Goal: Task Accomplishment & Management: Complete application form

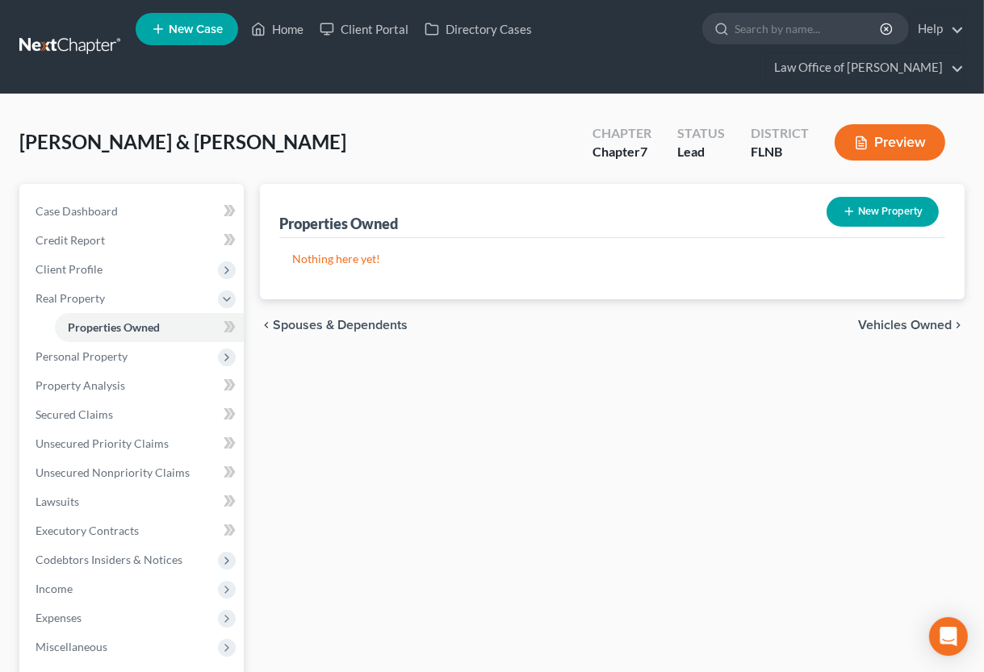
click at [881, 210] on button "New Property" at bounding box center [883, 212] width 112 height 30
select select "9"
select select "2"
select select "0"
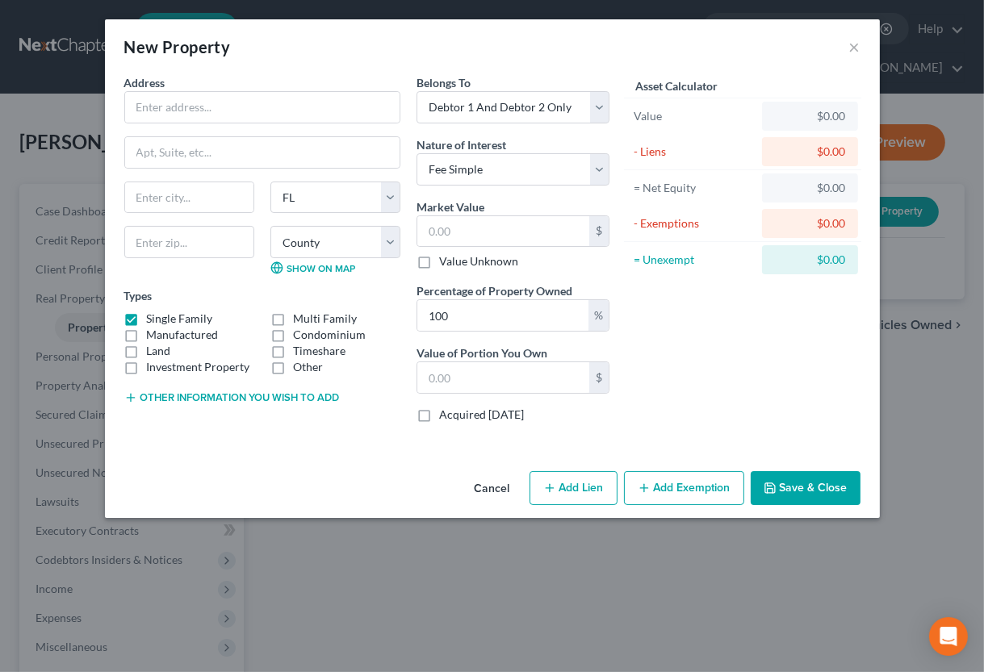
click at [494, 484] on button "Cancel" at bounding box center [492, 489] width 61 height 32
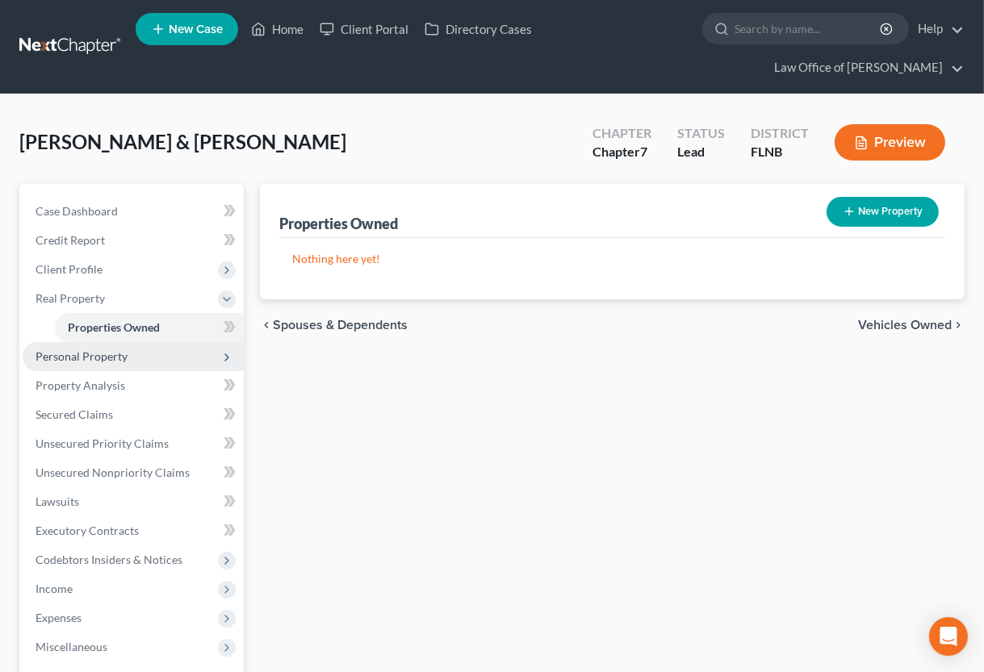
click at [114, 357] on span "Personal Property" at bounding box center [82, 357] width 92 height 14
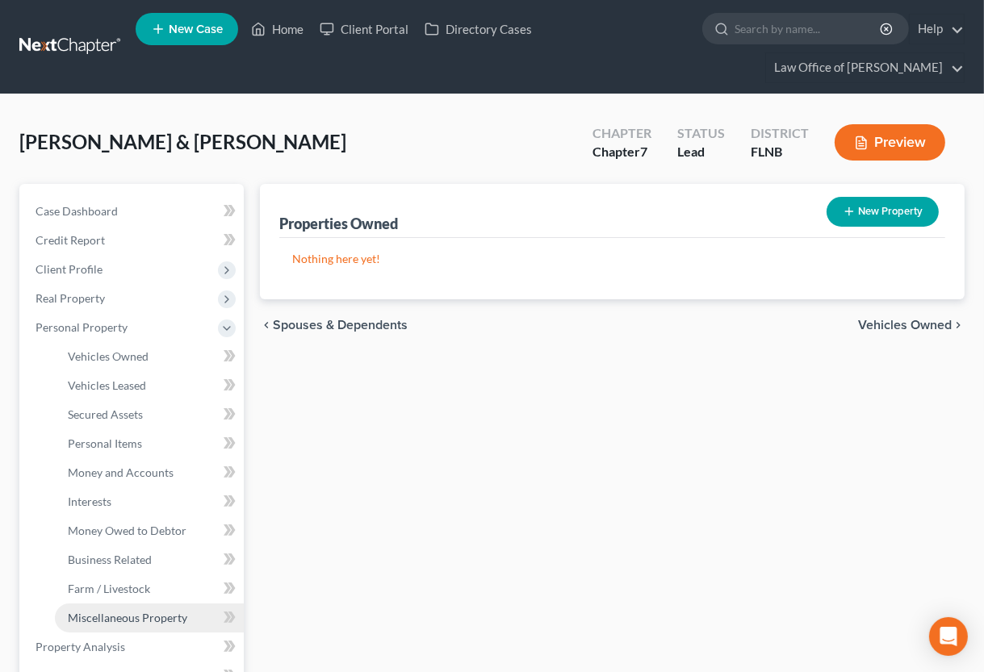
click at [162, 617] on span "Miscellaneous Property" at bounding box center [127, 618] width 119 height 14
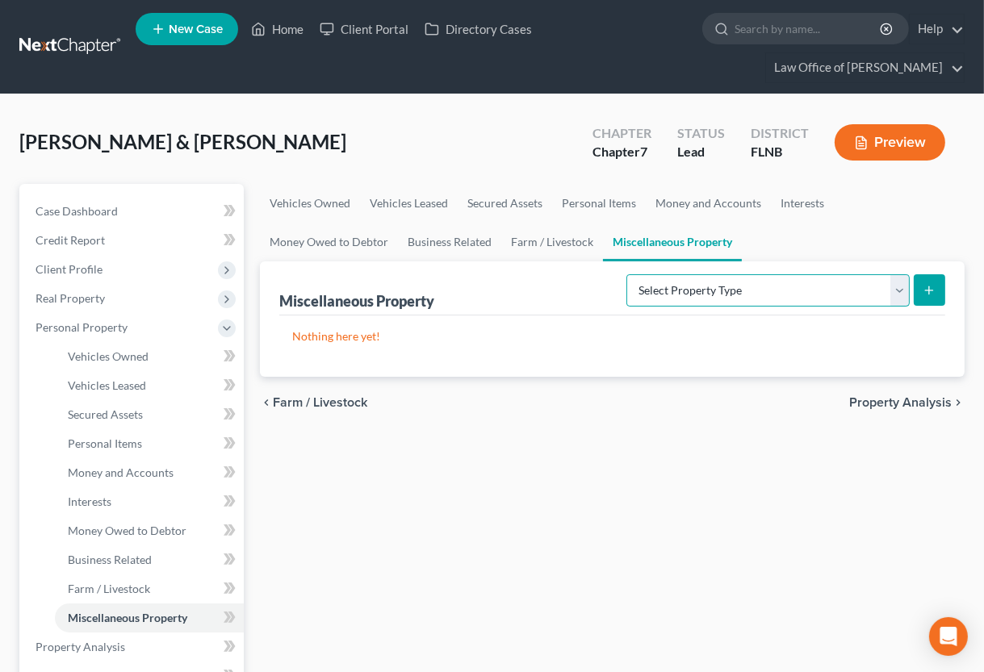
select select "not_yet_listed"
click option "Not Yet Listed (A/B 53)" at bounding box center [0, 0] width 0 height 0
click at [930, 288] on icon "submit" at bounding box center [929, 290] width 13 height 13
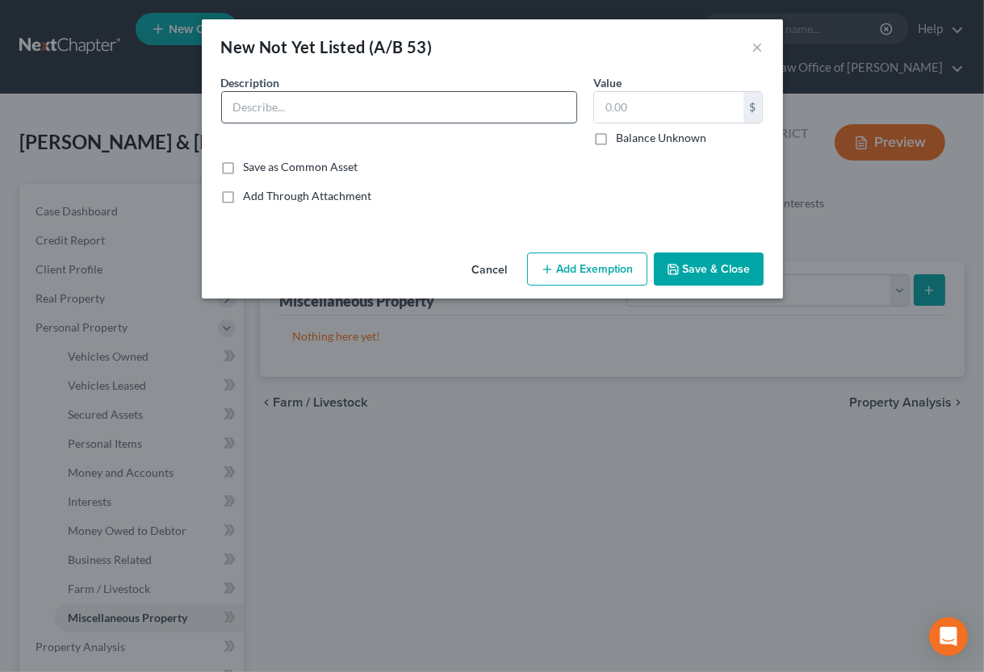
click at [383, 106] on input "text" at bounding box center [399, 107] width 354 height 31
click at [269, 101] on input "1998 CHarl" at bounding box center [399, 107] width 354 height 31
type input "1998 Charlamor 34' single wide mobile home"
click at [607, 110] on input "text" at bounding box center [668, 107] width 149 height 31
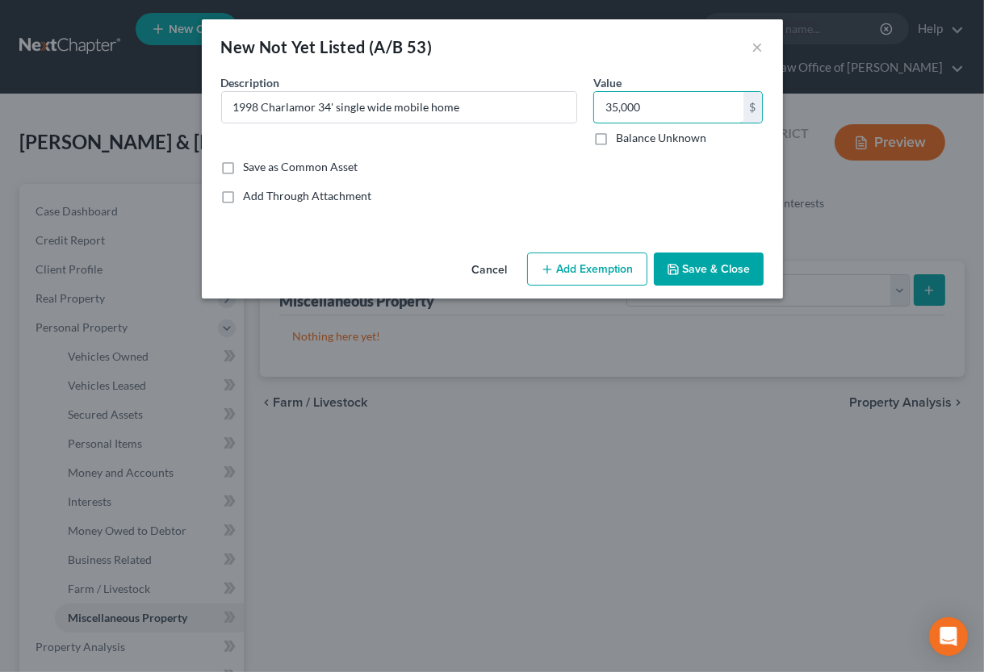
type input "35,000"
click at [625, 265] on button "Add Exemption" at bounding box center [587, 270] width 120 height 34
select select "2"
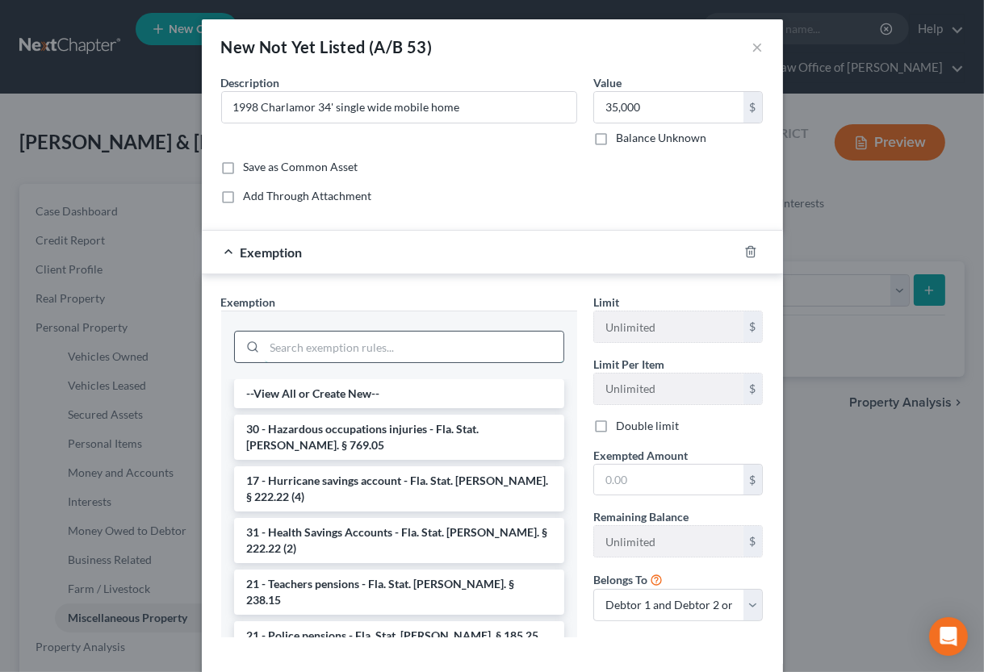
click at [502, 349] on input "search" at bounding box center [414, 347] width 299 height 31
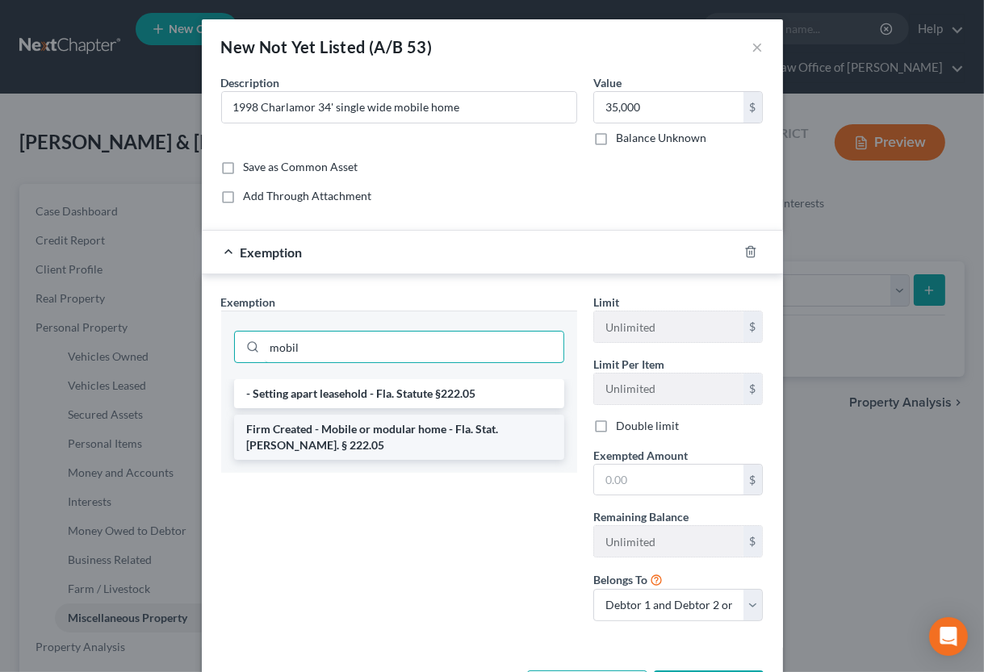
type input "mobil"
click at [496, 431] on li "Firm Created - Mobile or modular home - Fla. Stat. [PERSON_NAME]. § 222.05" at bounding box center [399, 437] width 330 height 45
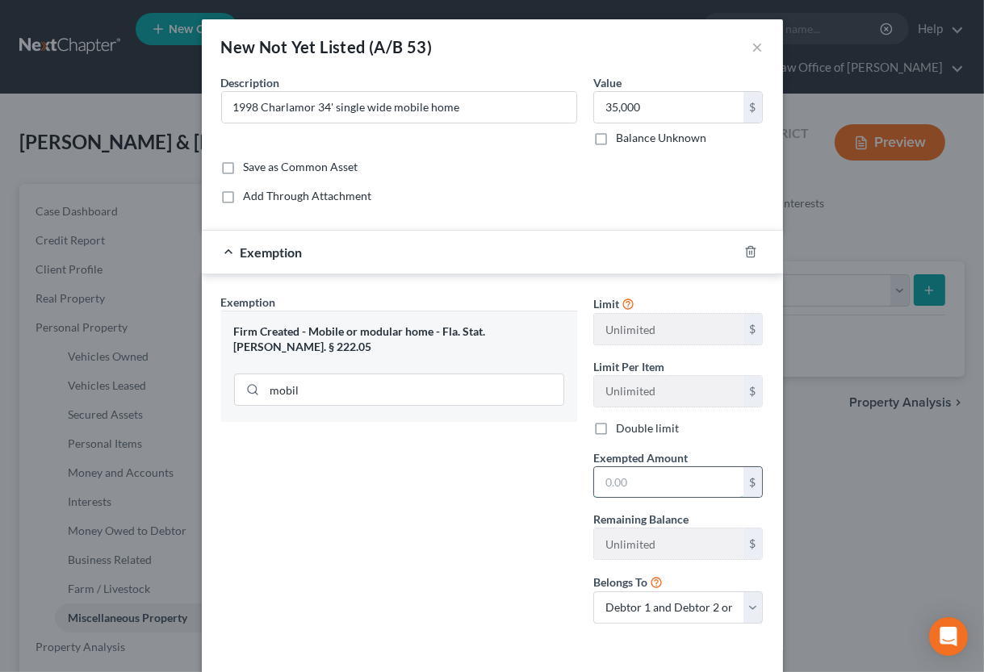
click at [686, 492] on input "text" at bounding box center [668, 482] width 149 height 31
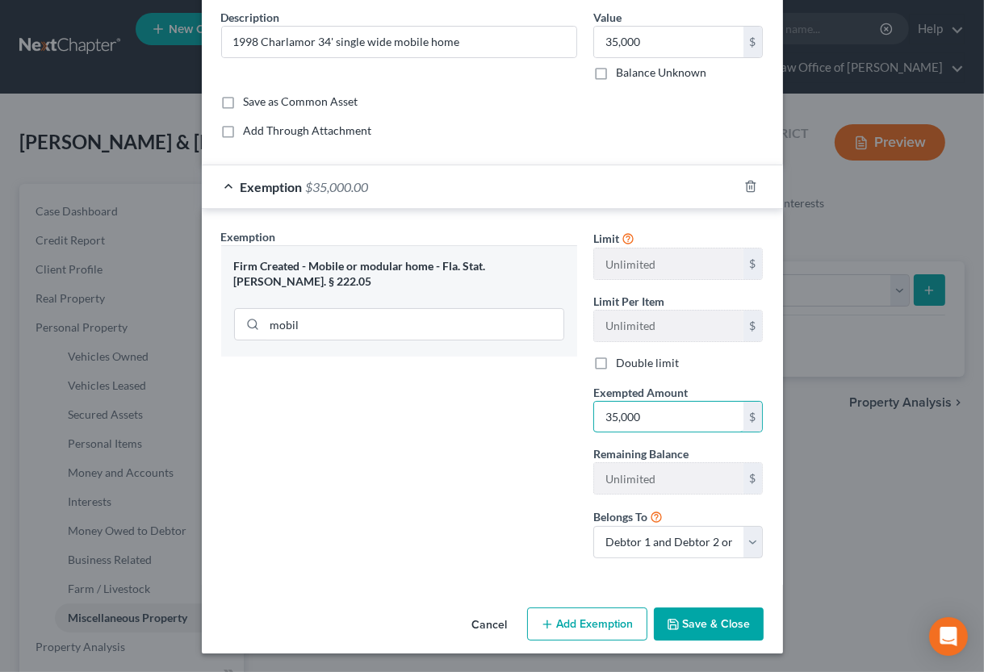
type input "35,000"
click at [686, 626] on button "Save & Close" at bounding box center [709, 625] width 110 height 34
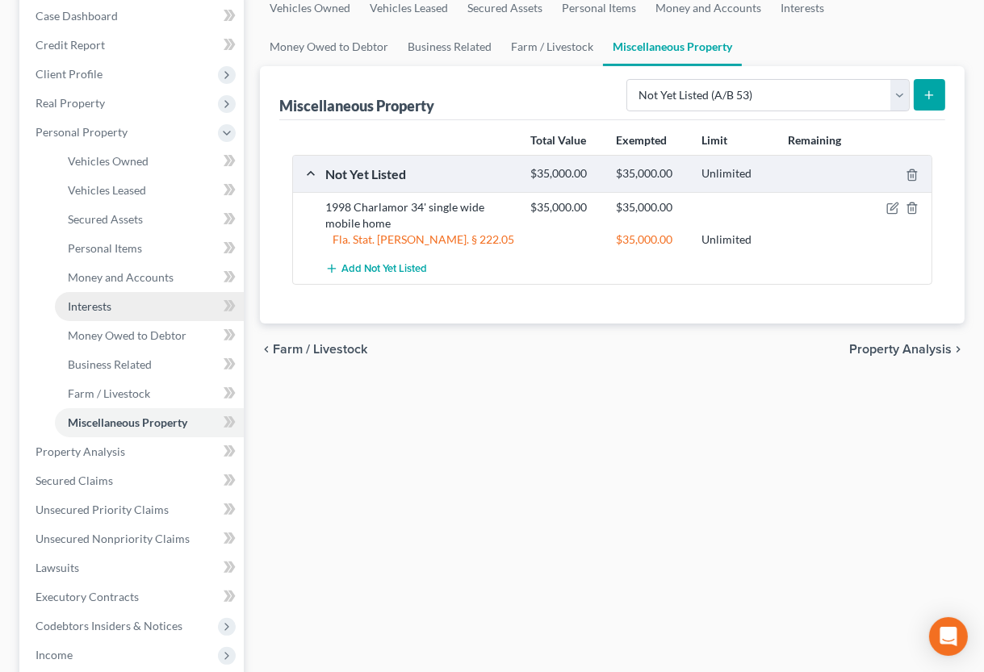
scroll to position [266, 0]
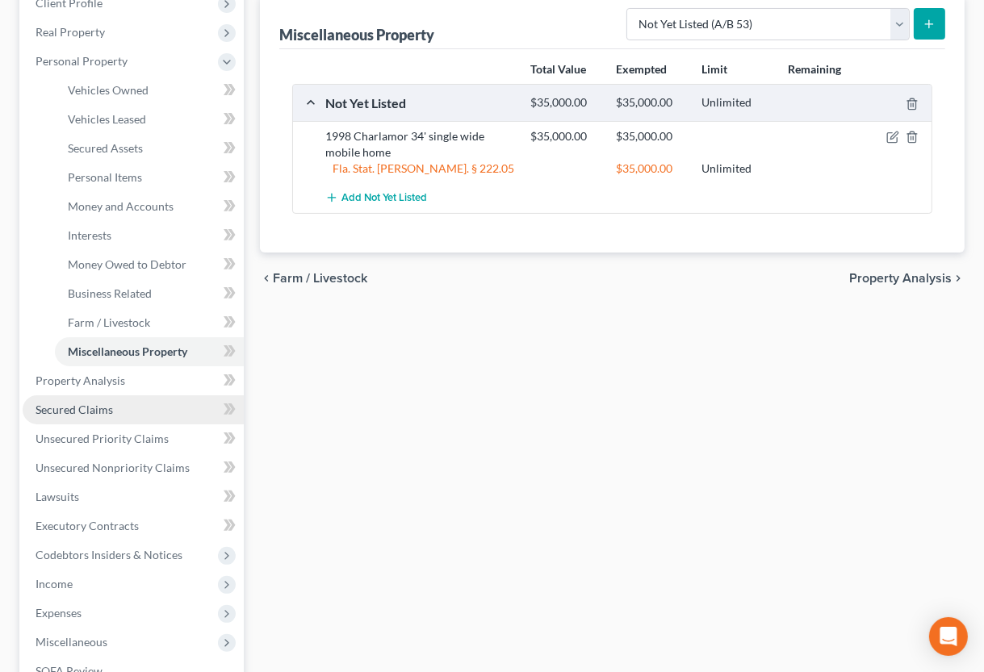
click at [72, 408] on span "Secured Claims" at bounding box center [74, 410] width 77 height 14
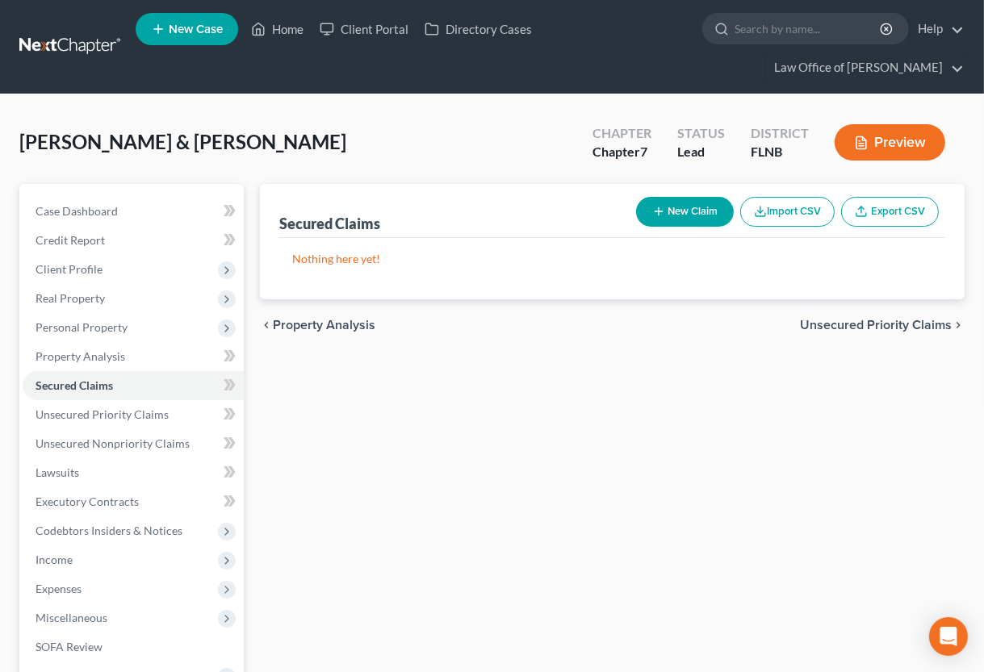
click at [667, 213] on button "New Claim" at bounding box center [685, 212] width 98 height 30
select select "0"
select select "2"
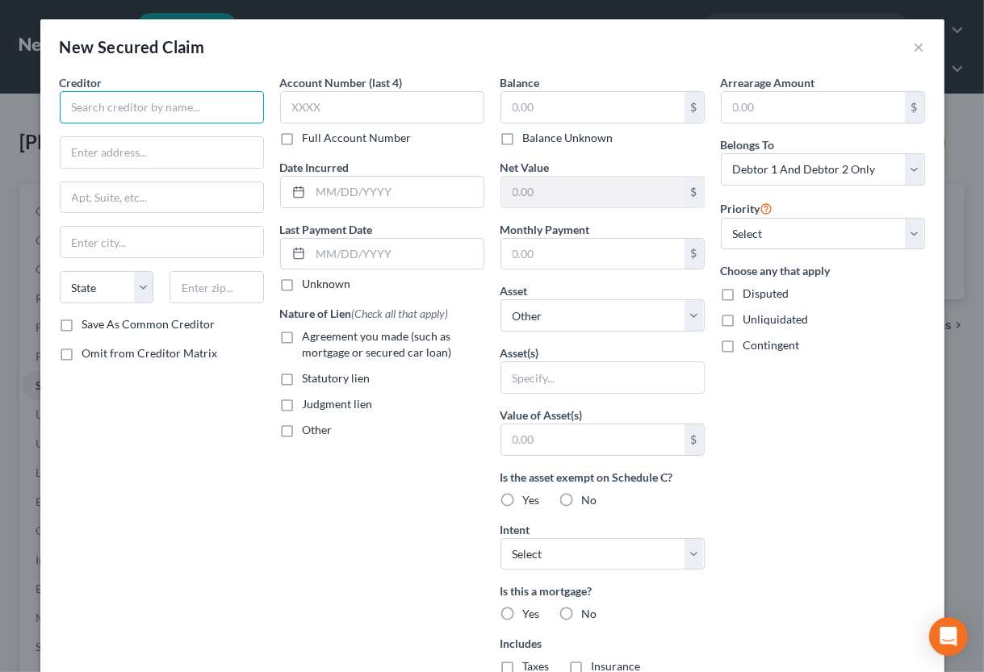
click at [195, 112] on input "text" at bounding box center [162, 107] width 204 height 32
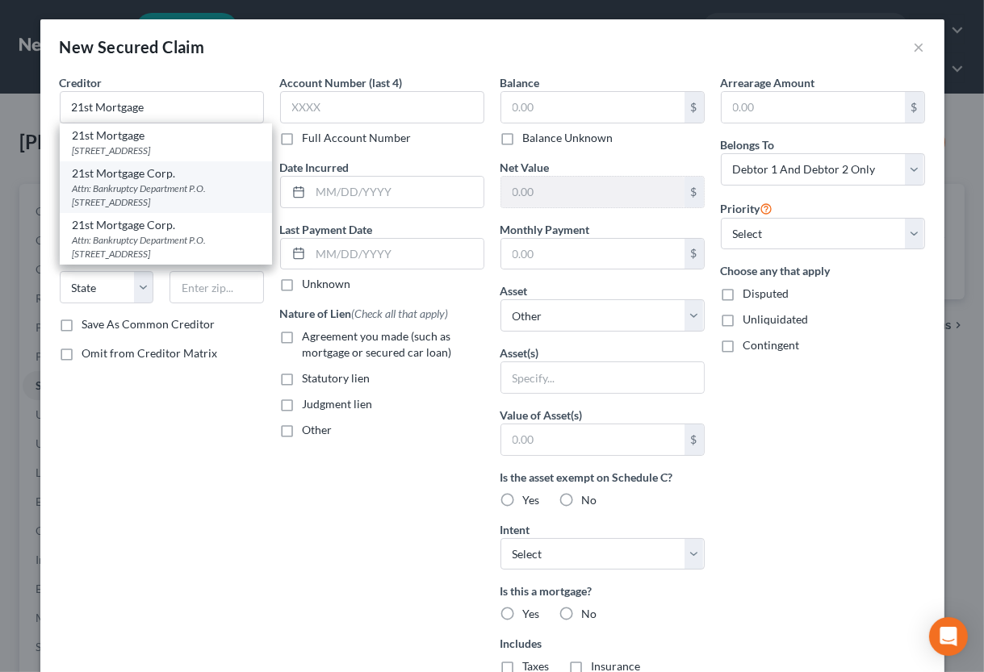
click at [164, 182] on div "21st Mortgage Corp." at bounding box center [166, 173] width 186 height 16
type input "21st Mortgage Corp."
type input "Attn: Bankruptcy Department"
type input "P.O. Box 477"
type input "[GEOGRAPHIC_DATA]"
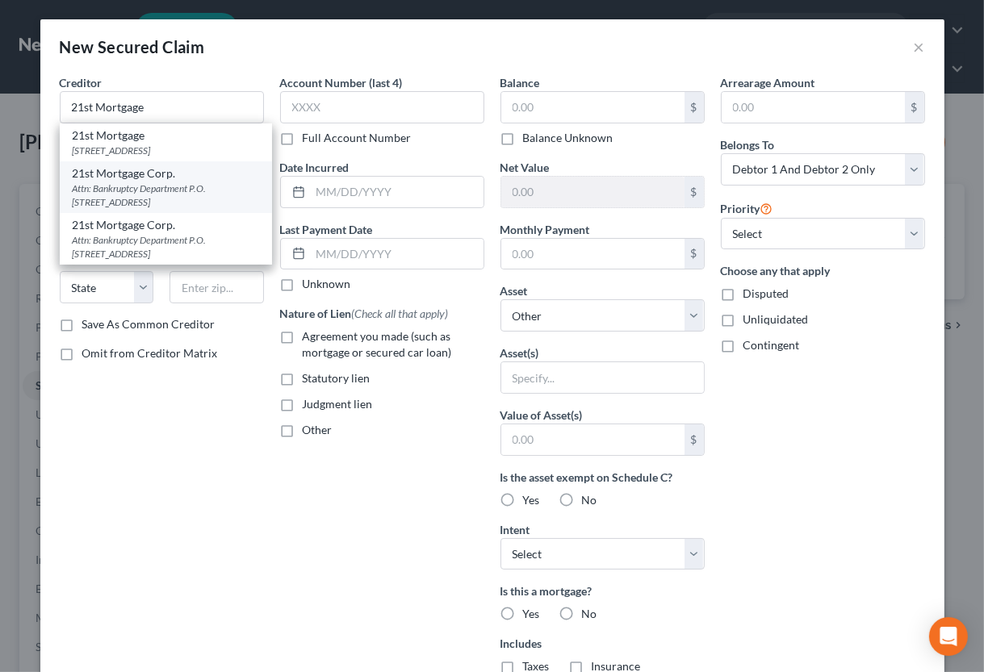
select select "44"
type input "37901"
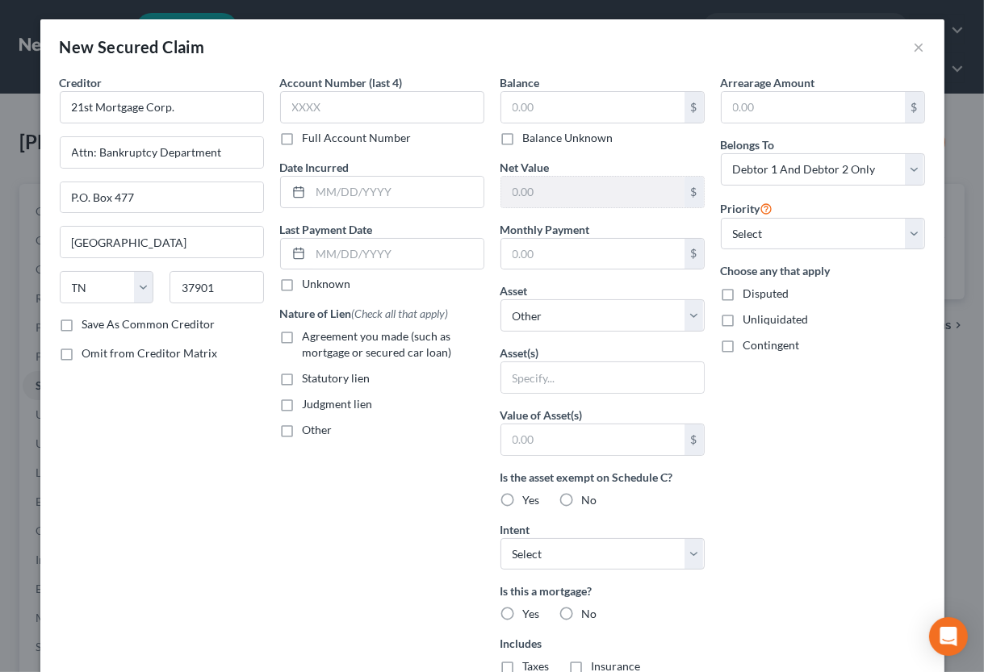
click at [279, 103] on div "Account Number (last 4) Full Account Number Date Incurred Last Payment Date Unk…" at bounding box center [382, 434] width 220 height 720
click at [299, 109] on input "text" at bounding box center [382, 107] width 204 height 32
type input "9302"
click at [419, 199] on input "text" at bounding box center [397, 192] width 173 height 31
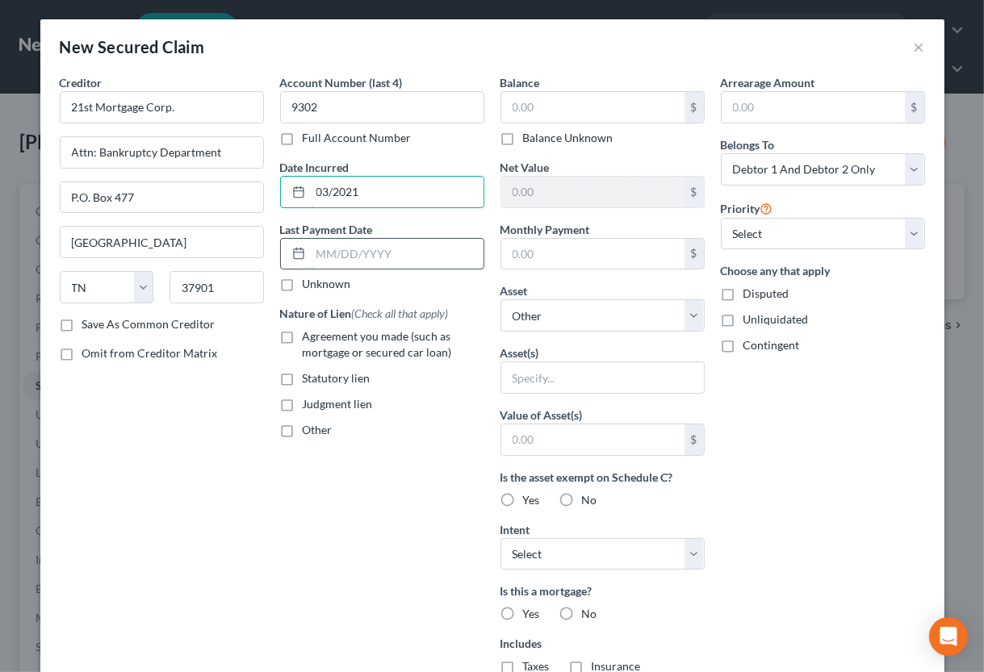
type input "03/2021"
click at [429, 262] on input "text" at bounding box center [397, 254] width 173 height 31
click at [329, 253] on input "0825/2025" at bounding box center [397, 254] width 173 height 31
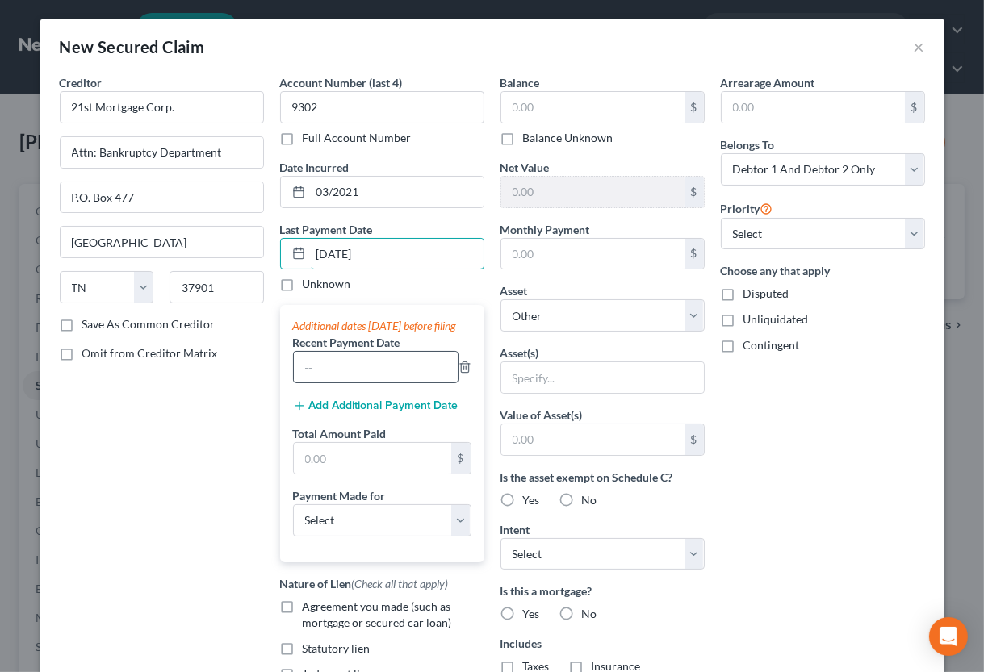
type input "[DATE]"
click at [332, 374] on input "text" at bounding box center [376, 367] width 164 height 31
type input "[DATE]"
click at [360, 412] on button "Add Additional Payment Date" at bounding box center [375, 406] width 165 height 13
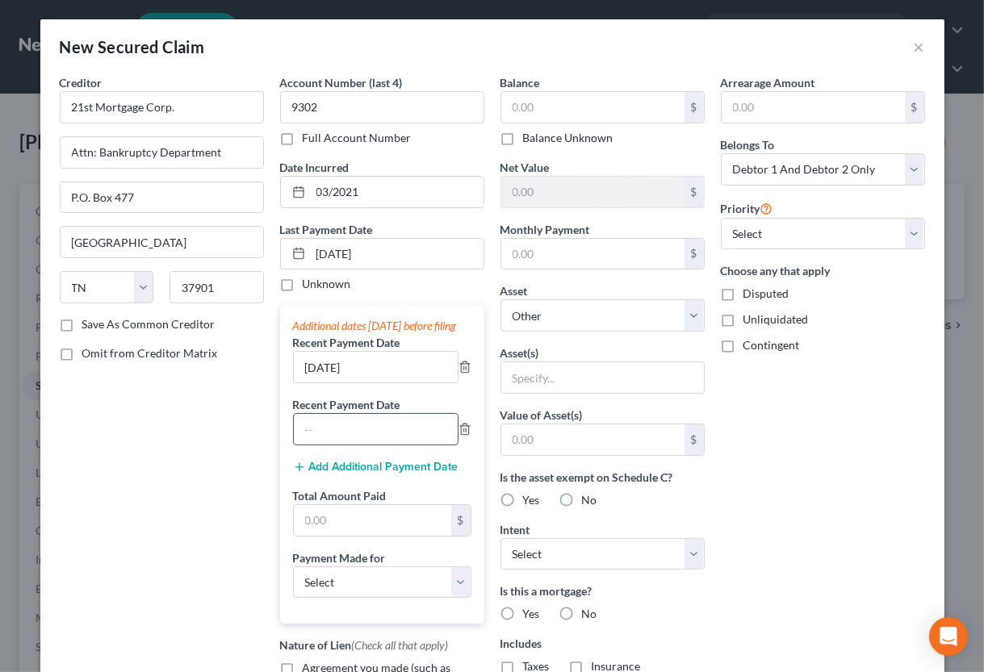
click at [351, 441] on input "text" at bounding box center [376, 429] width 164 height 31
type input "[DATE]"
click at [363, 474] on button "Add Additional Payment Date" at bounding box center [375, 467] width 165 height 13
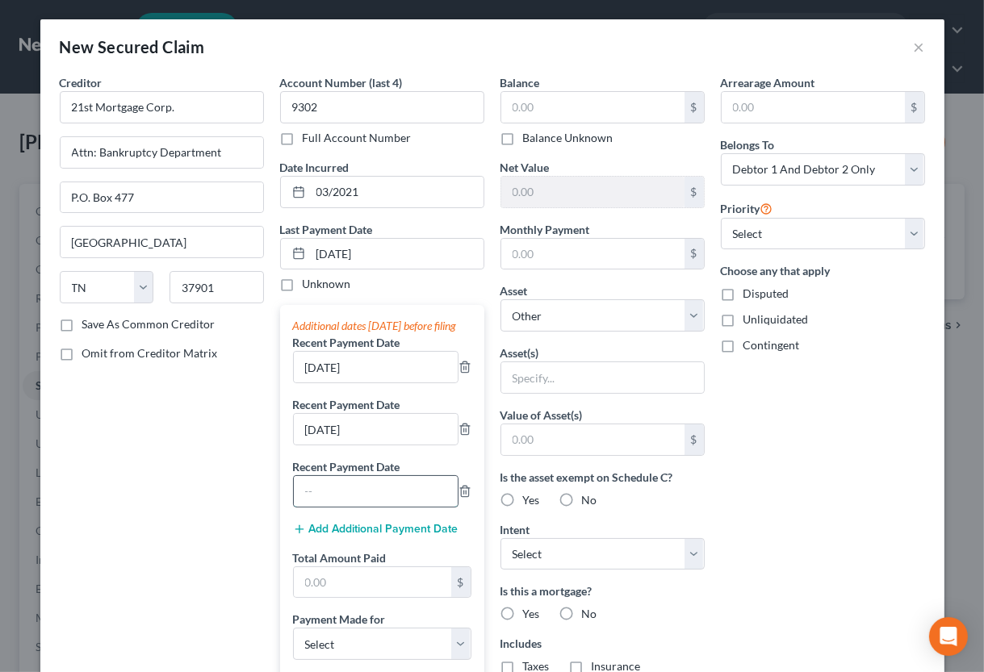
click at [358, 504] on input "text" at bounding box center [376, 491] width 164 height 31
type input "[DATE]"
click at [344, 598] on input "text" at bounding box center [372, 582] width 157 height 31
click at [343, 598] on input "text" at bounding box center [372, 582] width 157 height 31
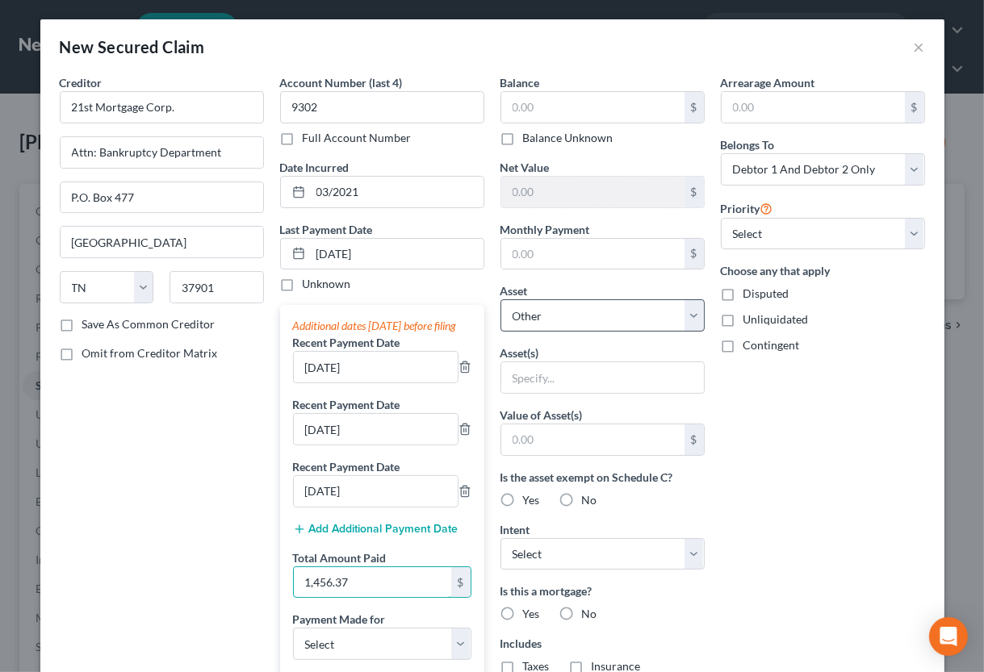
type input "1,456.37"
select select "2"
click option "1998 Charlamor 34' single wide mobile home (Not Yet Listed) - $35000.0" at bounding box center [0, 0] width 0 height 0
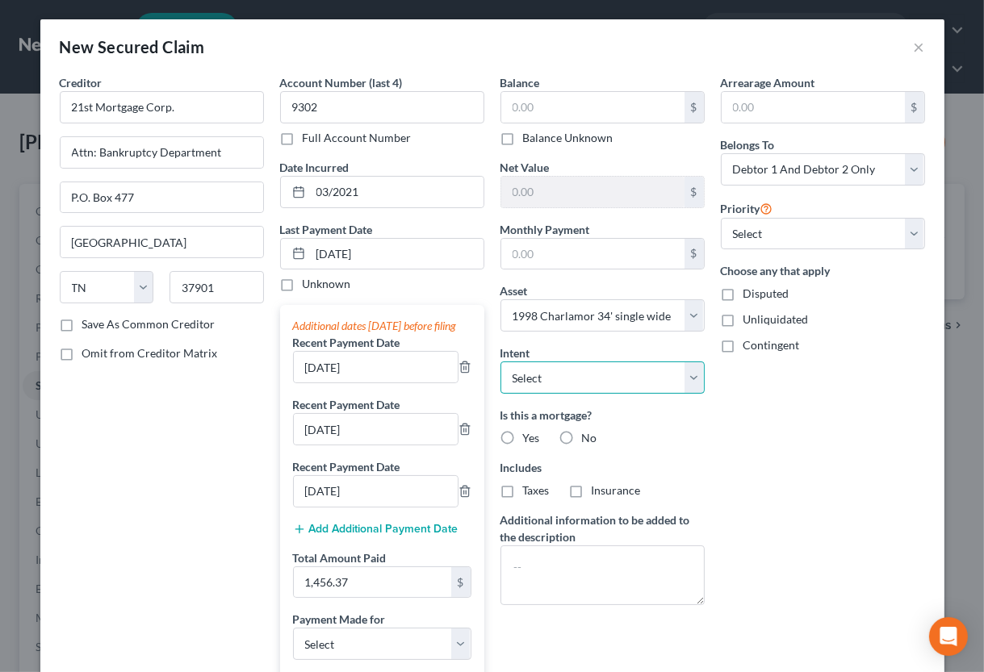
select select "2"
click option "Reaffirm" at bounding box center [0, 0] width 0 height 0
click at [523, 436] on label "Yes" at bounding box center [531, 438] width 17 height 16
click at [530, 436] on input "Yes" at bounding box center [535, 435] width 10 height 10
radio input "true"
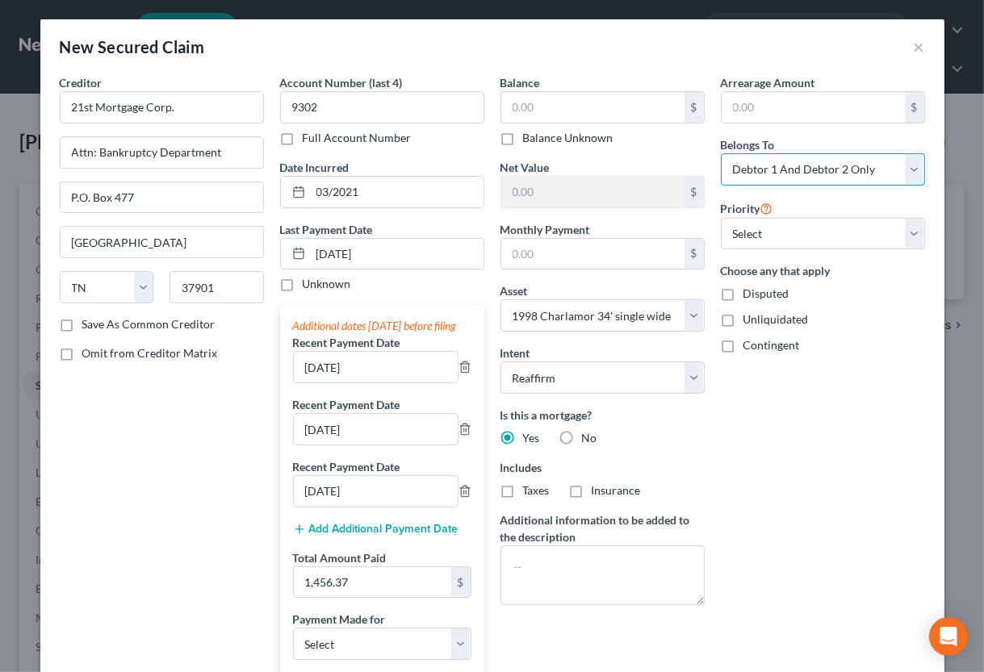
click at [721, 153] on select "Select Debtor 1 Only Debtor 2 Only Debtor 1 And Debtor 2 Only At Least One Of T…" at bounding box center [823, 169] width 204 height 32
select select "1"
click option "Debtor 2 Only" at bounding box center [0, 0] width 0 height 0
click at [577, 101] on input "text" at bounding box center [592, 107] width 183 height 31
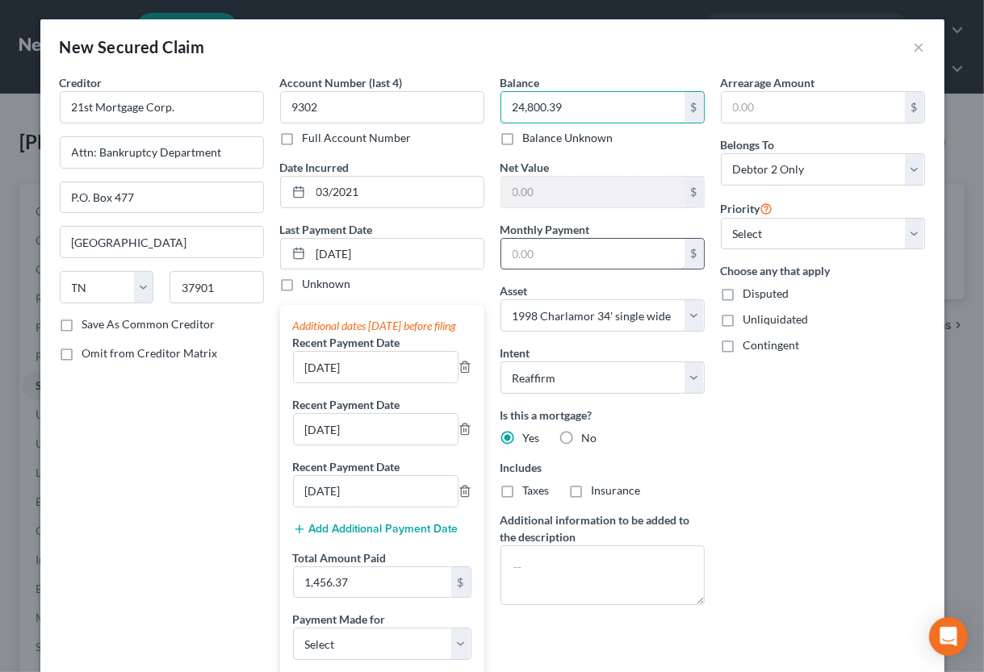
type input "24,800.39"
click at [573, 249] on input "text" at bounding box center [592, 254] width 183 height 31
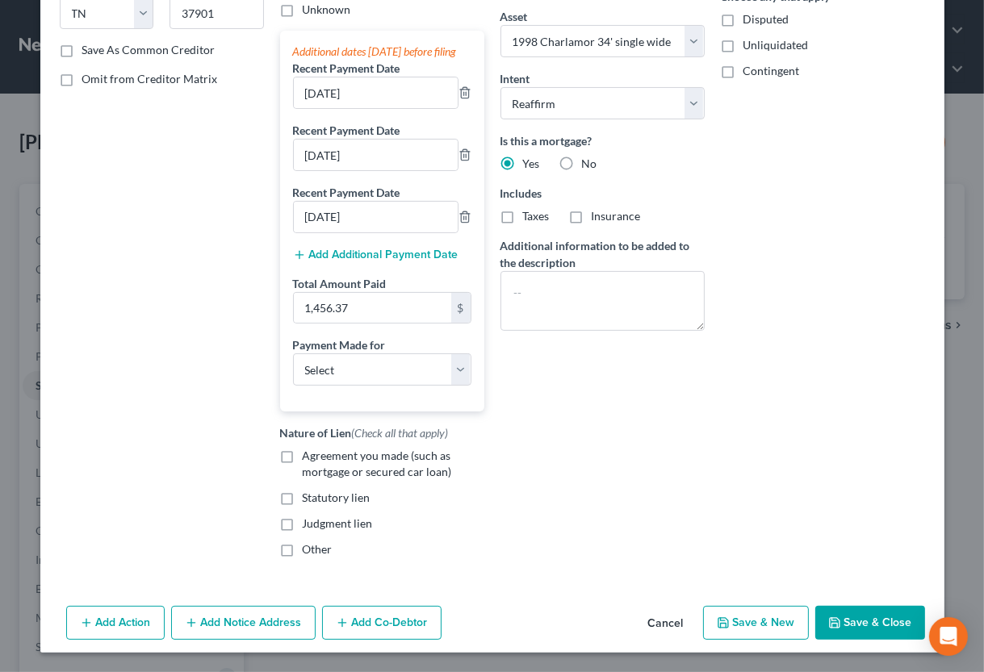
type input "485.39"
click at [352, 463] on span "Agreement you made (such as mortgage or secured car loan)" at bounding box center [377, 464] width 149 height 30
click at [320, 458] on input "Agreement you made (such as mortgage or secured car loan)" at bounding box center [314, 453] width 10 height 10
checkbox input "true"
select select "3"
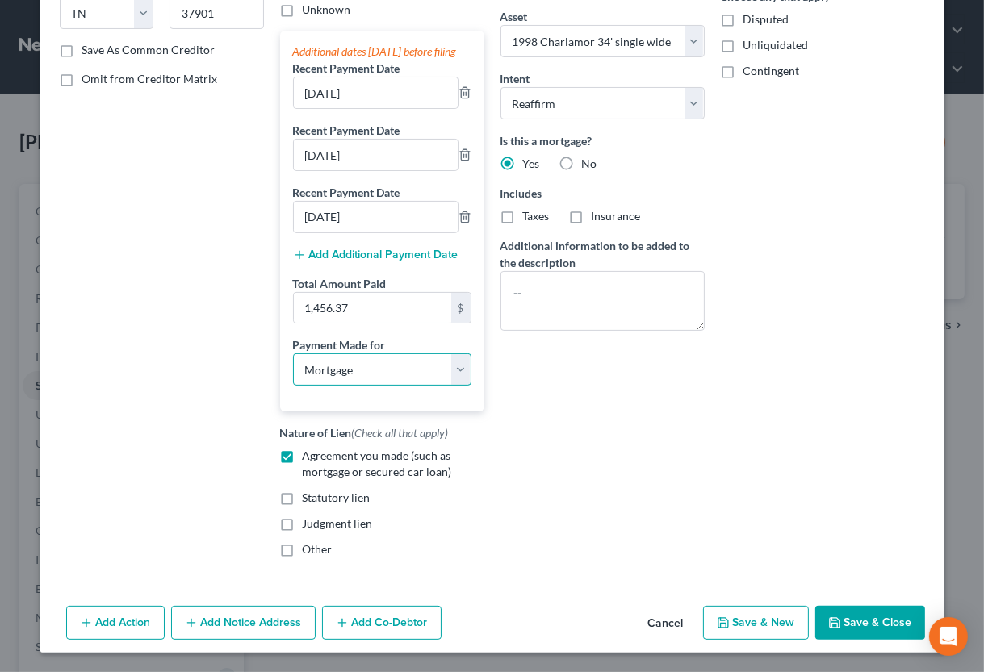
click option "Mortgage" at bounding box center [0, 0] width 0 height 0
click at [868, 622] on button "Save & Close" at bounding box center [870, 623] width 110 height 34
select select
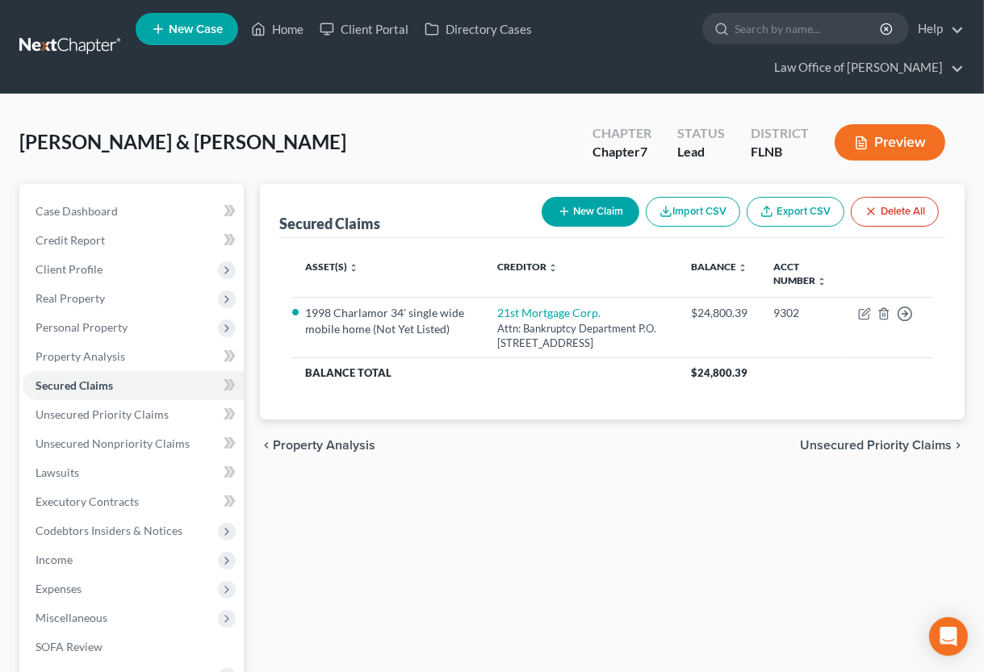
click at [973, 521] on div "[PERSON_NAME] & [PERSON_NAME] Upgraded Chapter Chapter 7 Status Lead District F…" at bounding box center [492, 476] width 984 height 764
